Goal: Information Seeking & Learning: Find specific fact

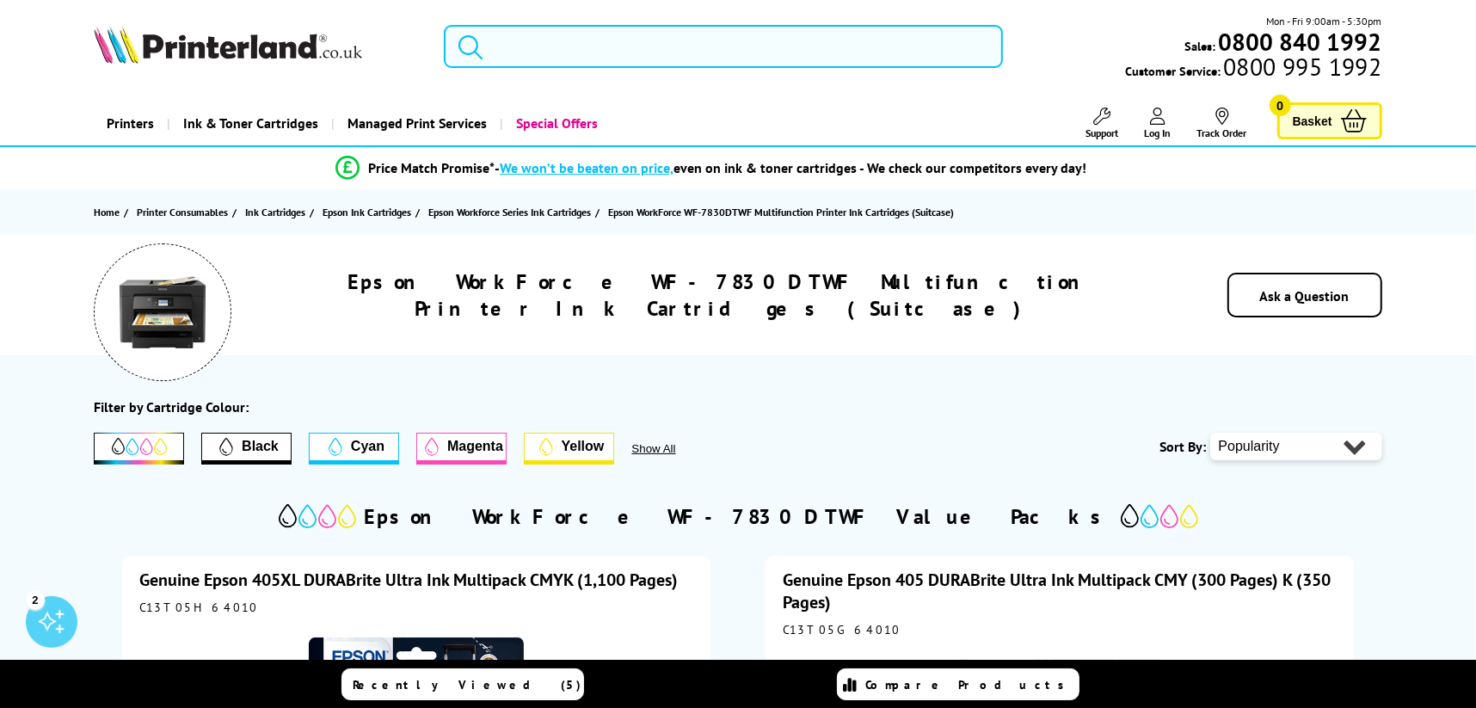
click at [742, 38] on input "search" at bounding box center [723, 46] width 559 height 43
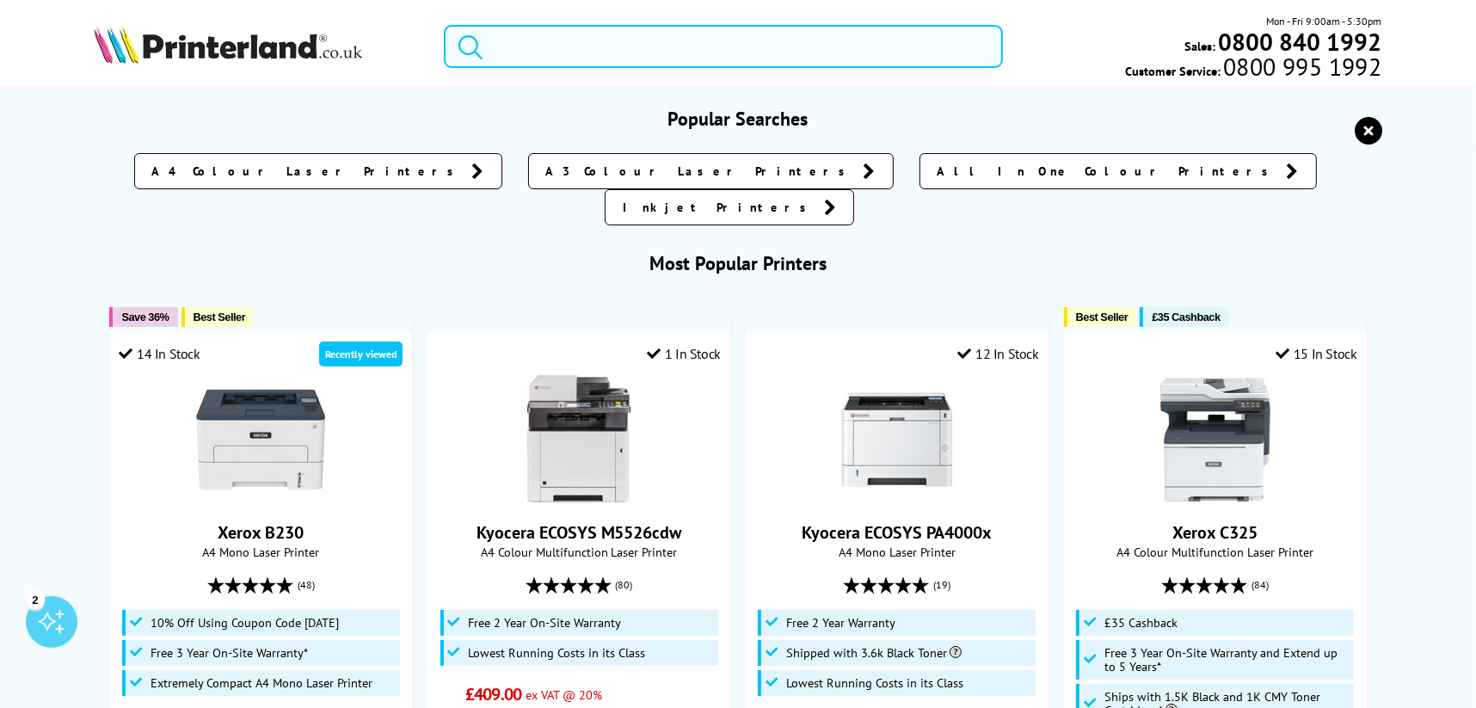
paste input "Xerox C320"
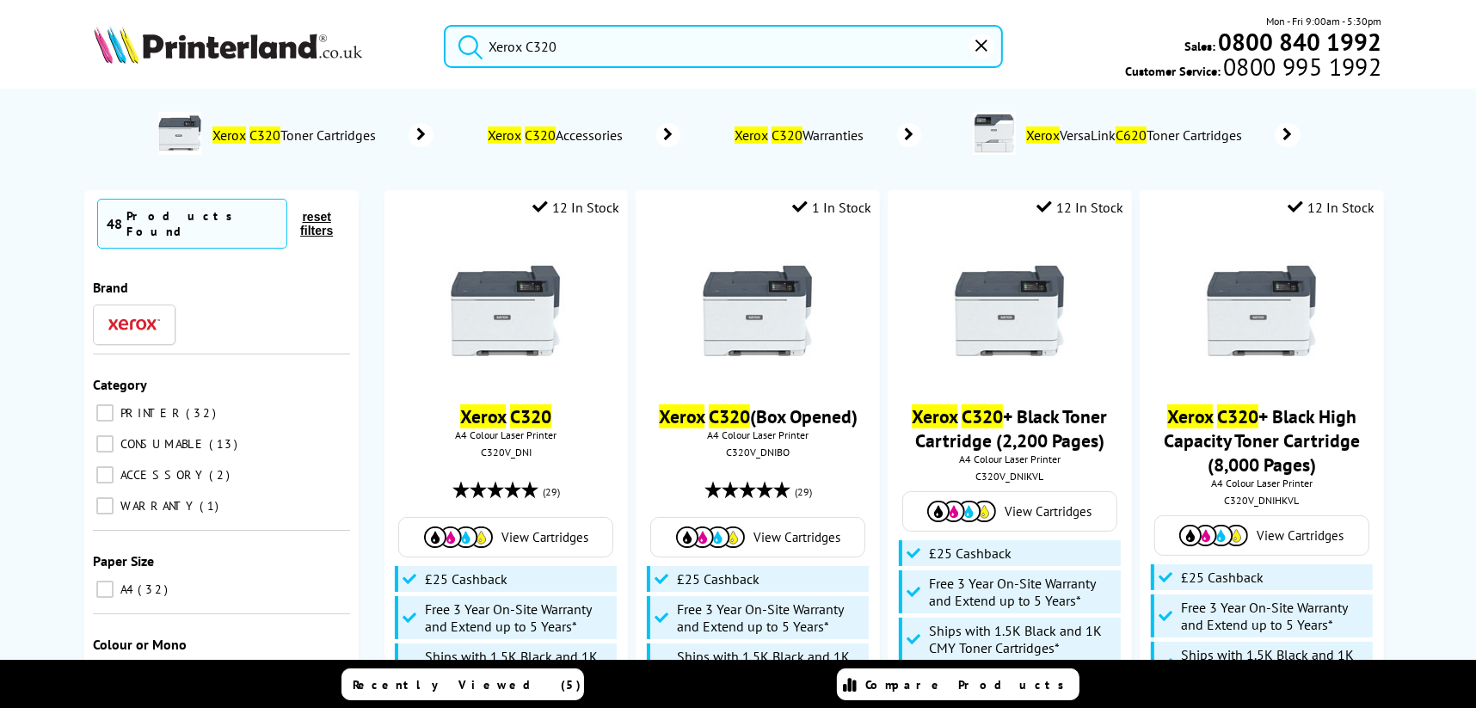
type input "Xerox C320"
click at [445, 25] on button "submit" at bounding box center [466, 44] width 43 height 38
click at [539, 541] on span "View Cartridges" at bounding box center [545, 538] width 87 height 16
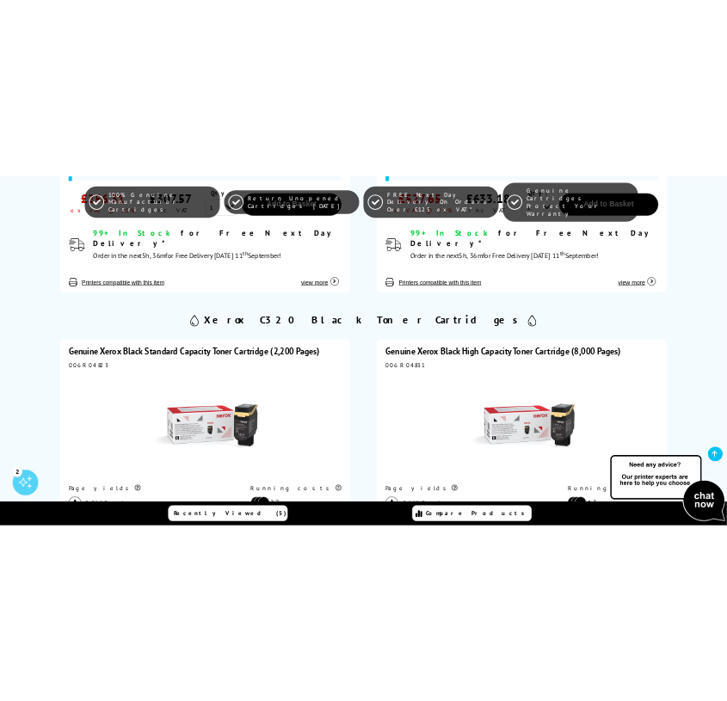
scroll to position [1117, 0]
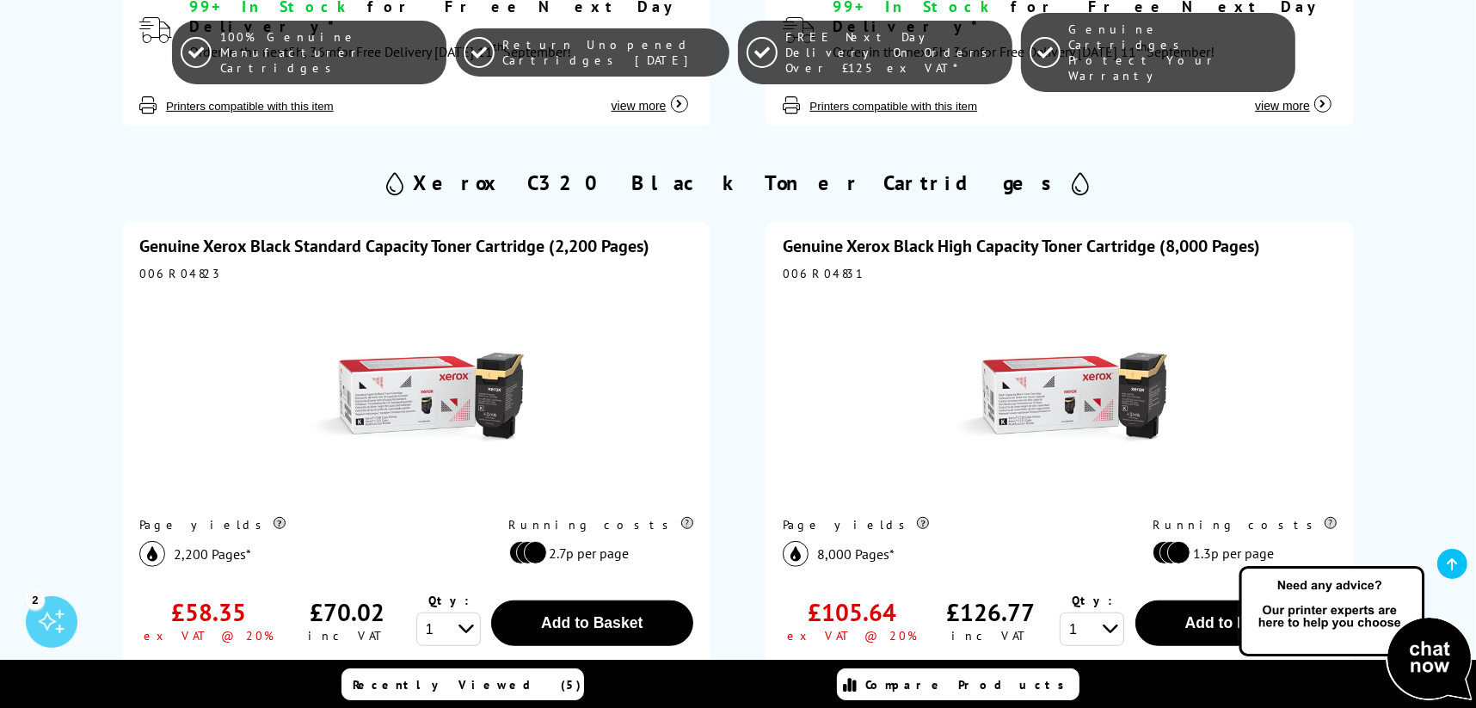
click at [186, 266] on div "006R04823" at bounding box center [416, 273] width 554 height 15
copy div "006R04823"
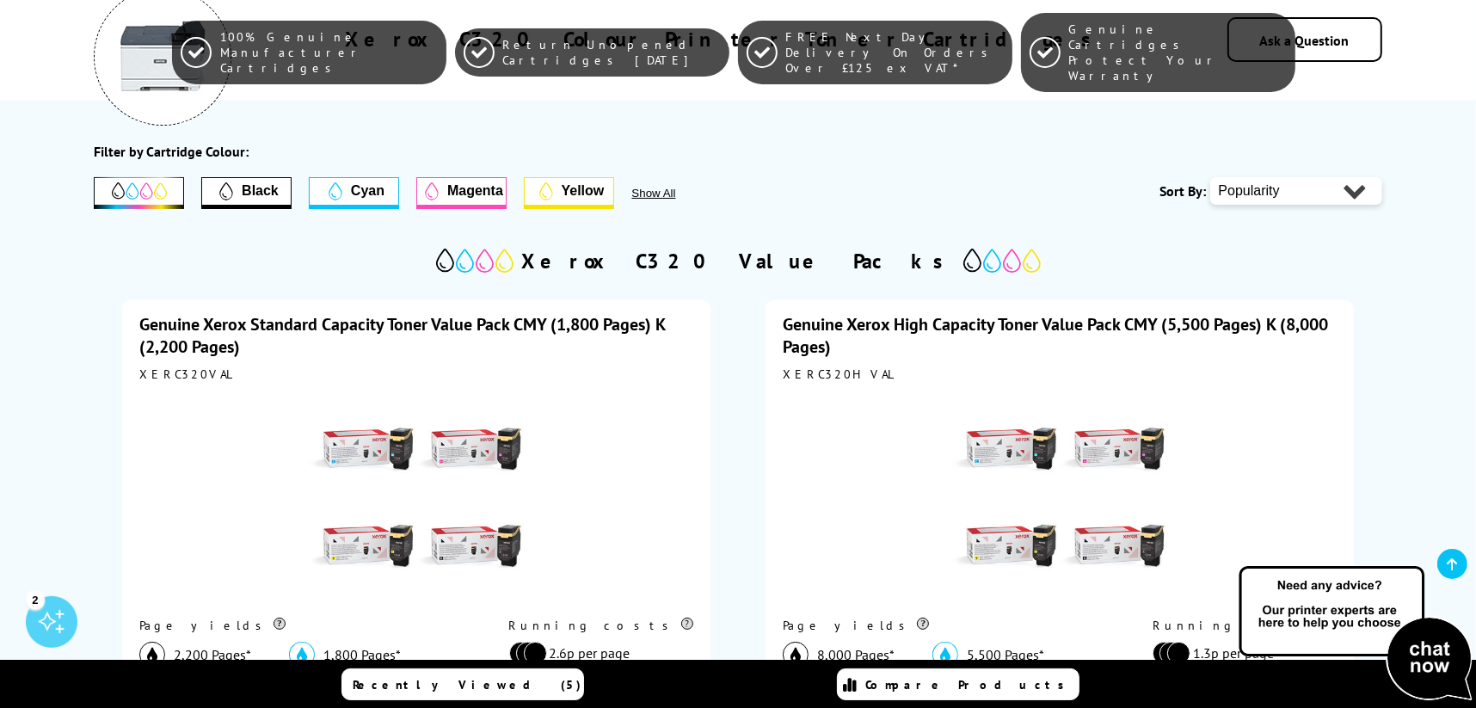
scroll to position [0, 0]
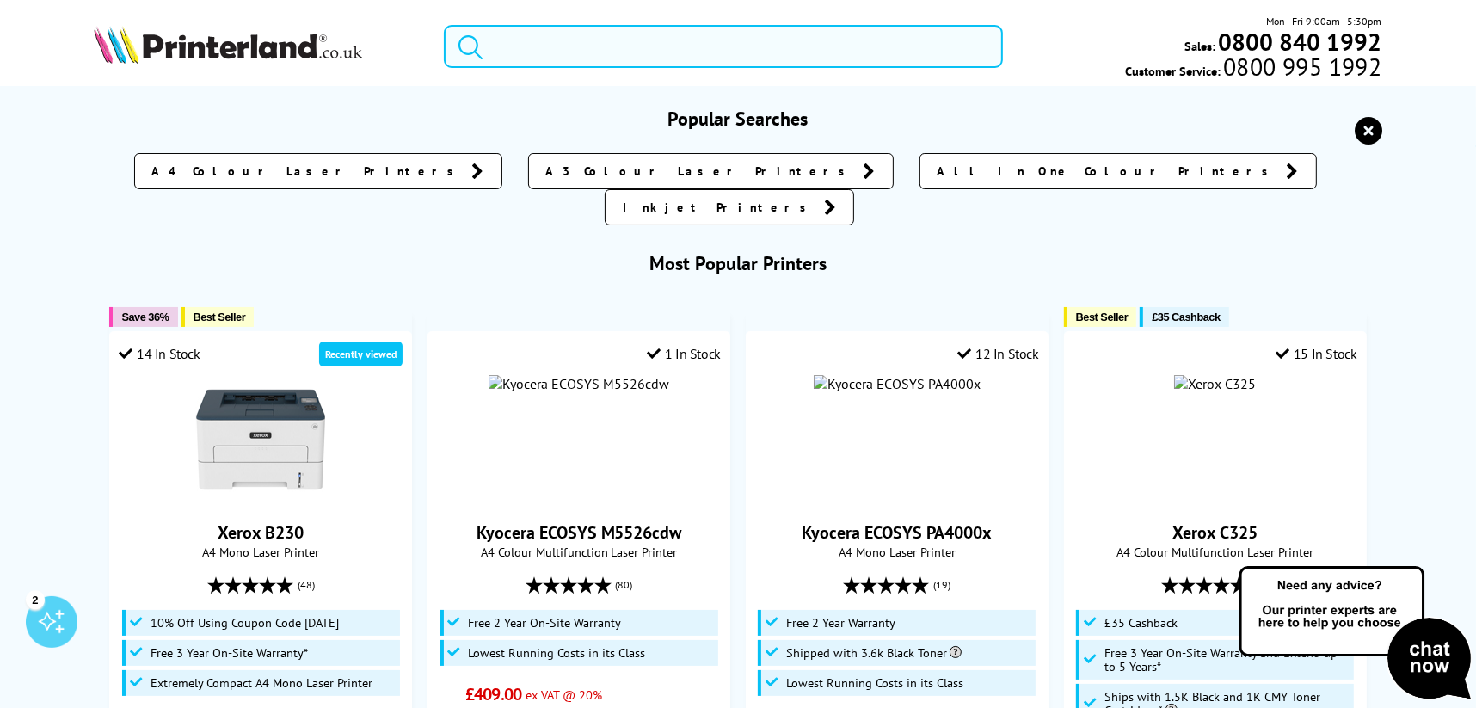
click at [581, 58] on input "search" at bounding box center [723, 46] width 559 height 43
paste input "Epson SC-T5100"
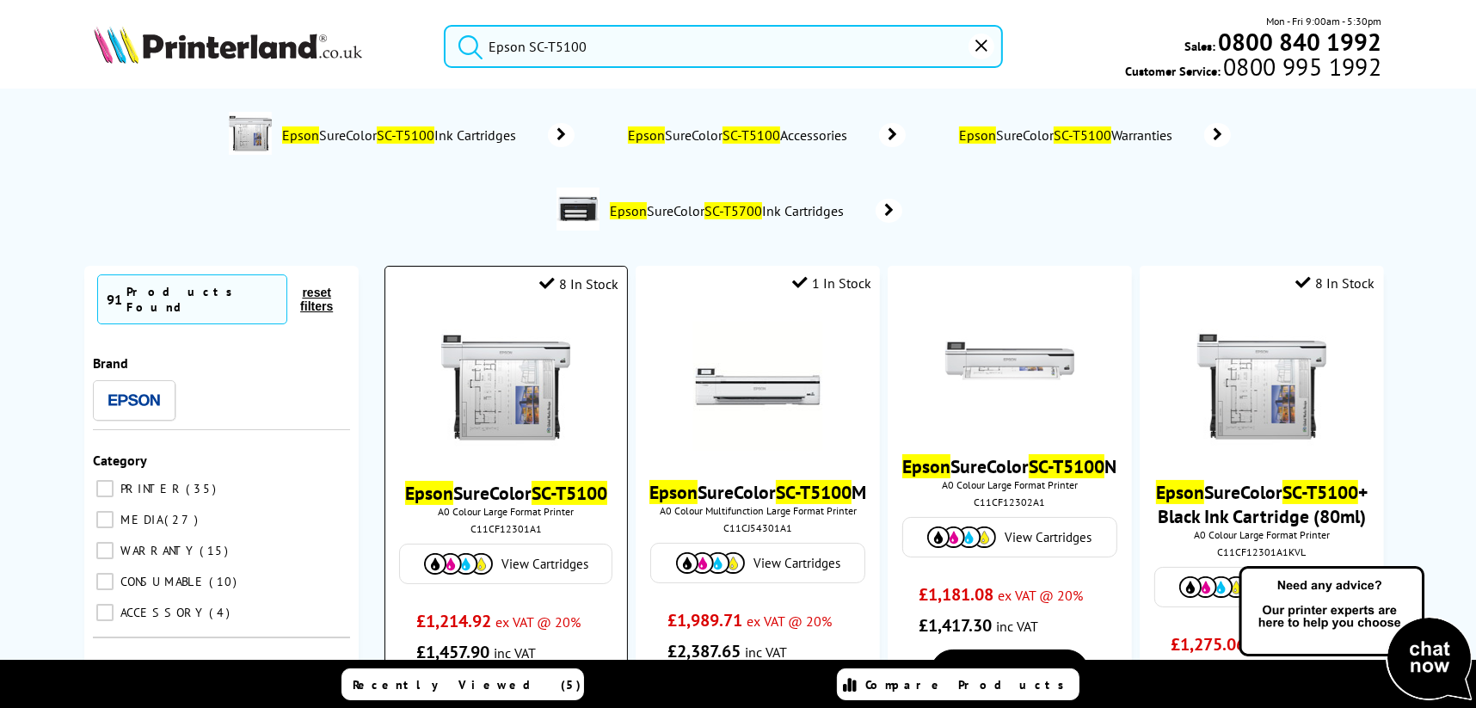
type input "Epson SC-T5100"
click at [568, 563] on span "View Cartridges" at bounding box center [545, 564] width 87 height 16
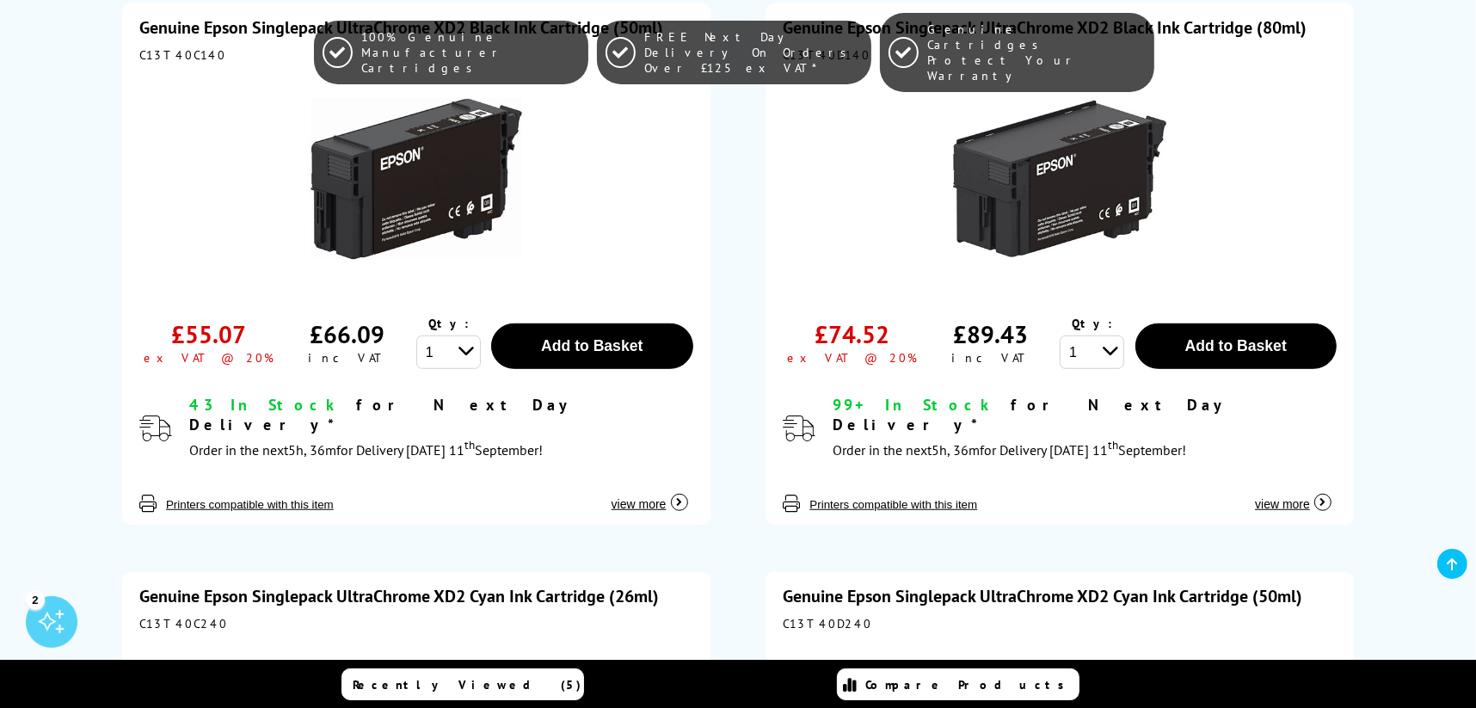
scroll to position [859, 0]
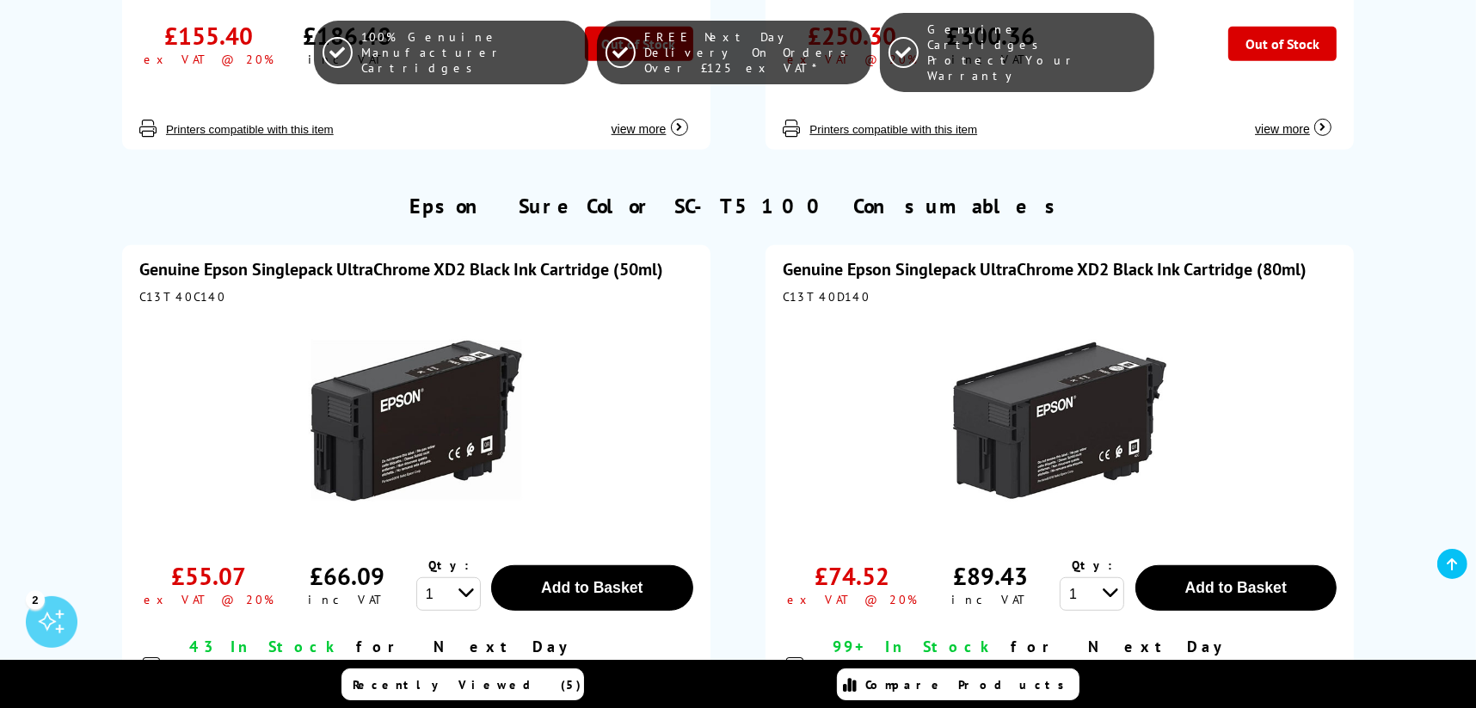
click at [184, 289] on div "C13T40C140" at bounding box center [416, 296] width 554 height 15
copy div "C13T40C140"
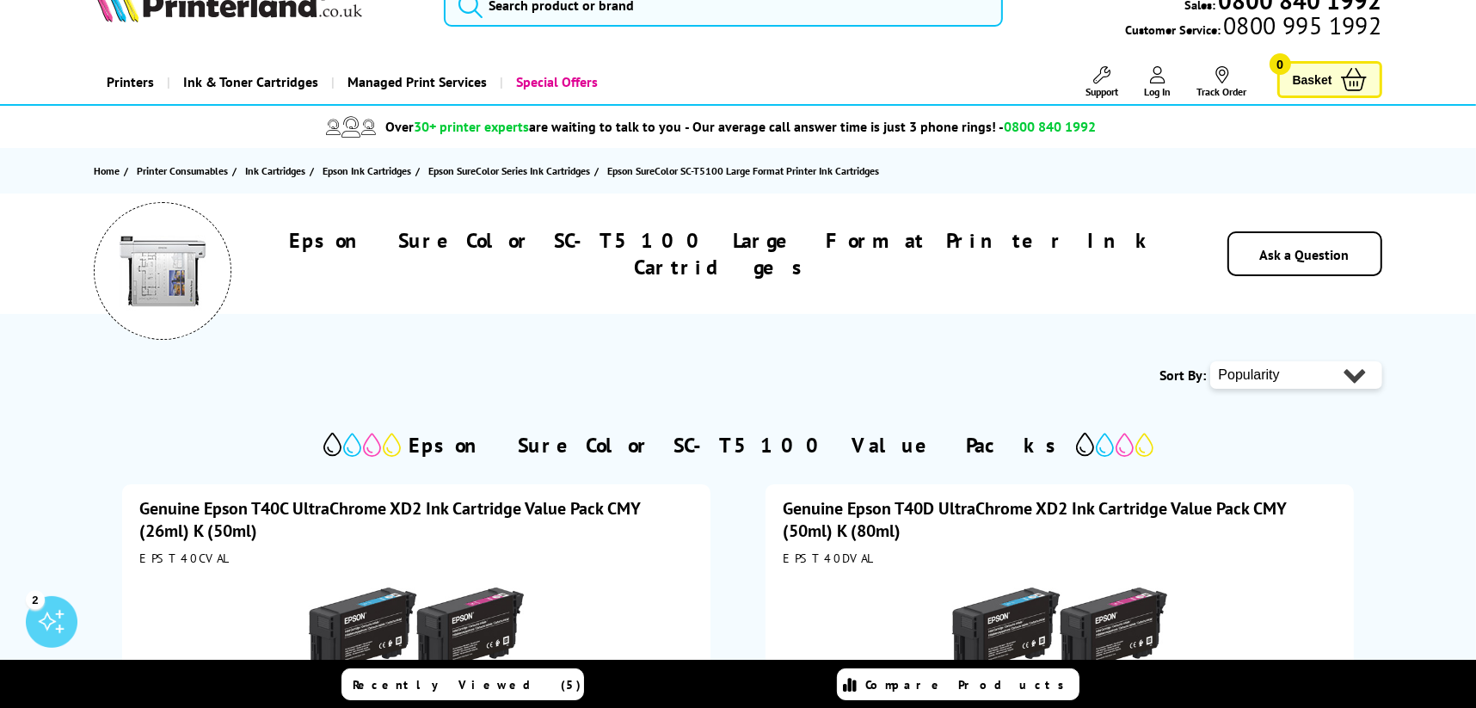
scroll to position [0, 0]
